Goal: Find specific page/section: Find specific page/section

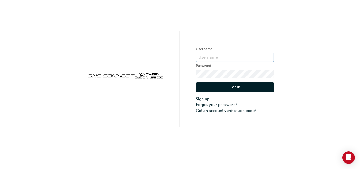
type input "CHAU0688"
click at [220, 89] on button "Sign In" at bounding box center [235, 87] width 78 height 10
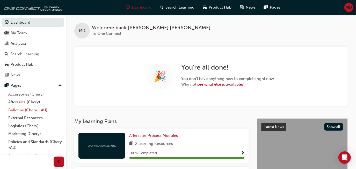
click at [26, 109] on link "Bulletins (Chery - AU)" at bounding box center [35, 110] width 58 height 8
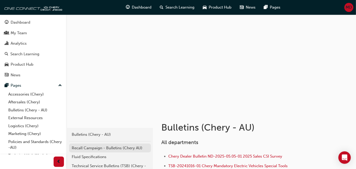
click at [111, 146] on div "Recall Campaign - Bulletins (Chery AU)" at bounding box center [110, 148] width 77 height 6
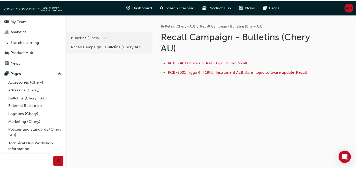
scroll to position [19, 0]
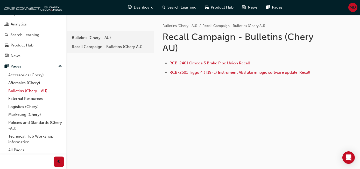
click at [27, 89] on link "Bulletins (Chery - AU)" at bounding box center [35, 91] width 58 height 8
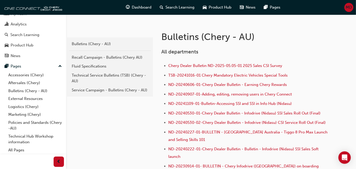
scroll to position [92, 0]
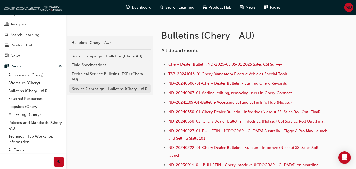
click at [100, 88] on div "Service Campaign - Bulletins (Chery - AU)" at bounding box center [110, 89] width 77 height 6
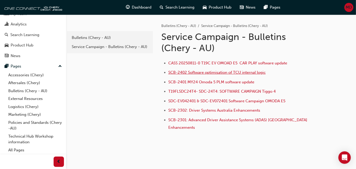
click at [198, 70] on span "SCB-2402 Software optimisation of TCU internal logic" at bounding box center [216, 72] width 97 height 5
